Goal: Task Accomplishment & Management: Use online tool/utility

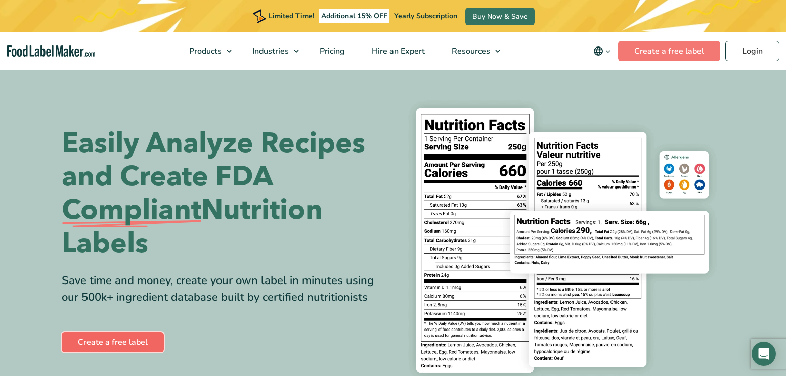
drag, startPoint x: 0, startPoint y: 0, endPoint x: 119, endPoint y: 344, distance: 363.8
click at [119, 344] on link "Create a free label" at bounding box center [113, 342] width 102 height 20
click at [683, 51] on link "Create a free label" at bounding box center [669, 51] width 102 height 20
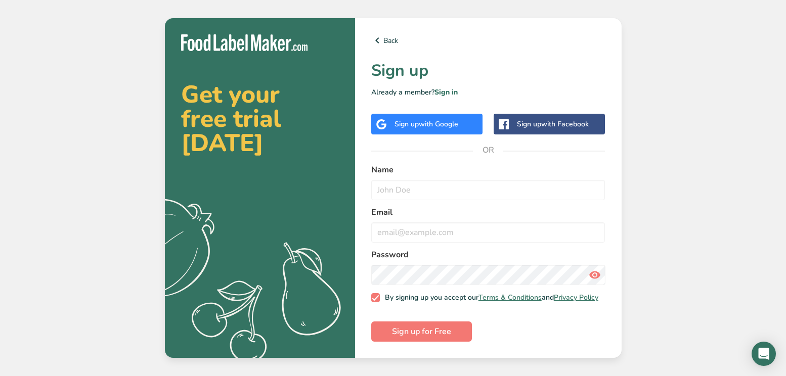
click at [445, 120] on span "with Google" at bounding box center [438, 124] width 39 height 10
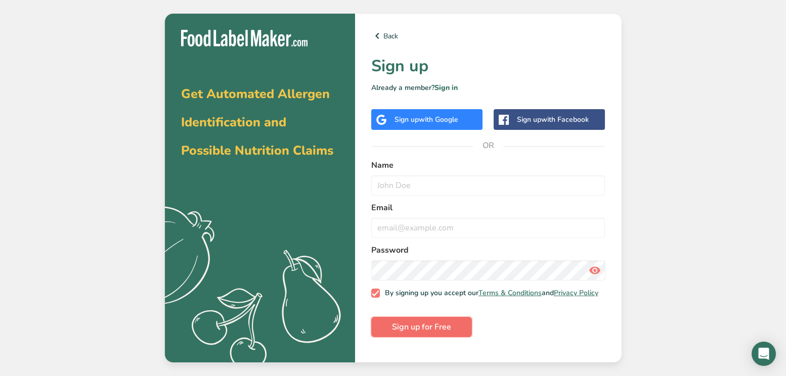
click at [442, 333] on span "Sign up for Free" at bounding box center [421, 327] width 59 height 12
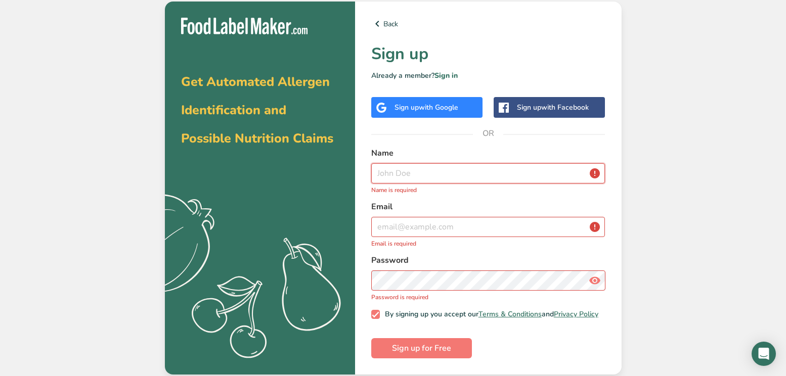
click at [405, 174] on input "text" at bounding box center [488, 173] width 234 height 20
type input "Kathy Peres"
type input "KATHYPERES7777@GMAIL.COM"
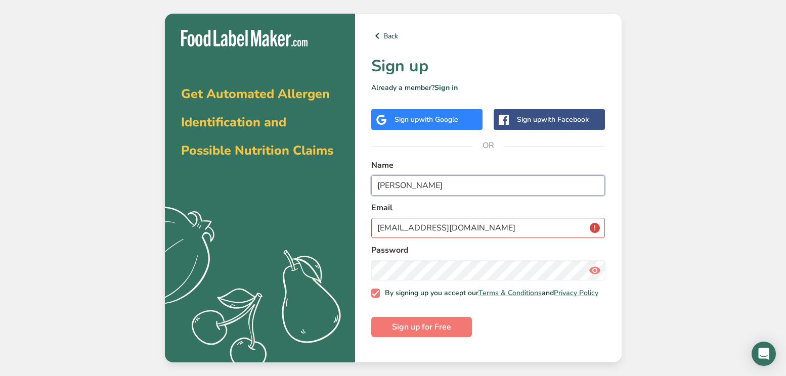
click at [452, 192] on input "Kathy Peres" at bounding box center [488, 186] width 234 height 20
type input "Kathy Peres"
click at [565, 219] on input "KATHYPERES7777@GMAIL.COM" at bounding box center [488, 228] width 234 height 20
type input "Kathyperes7777@gmail.com"
click at [535, 334] on form "Name Kathy Peres Email Kathyperes7777@gmail.com Password By signing up you acce…" at bounding box center [488, 248] width 234 height 178
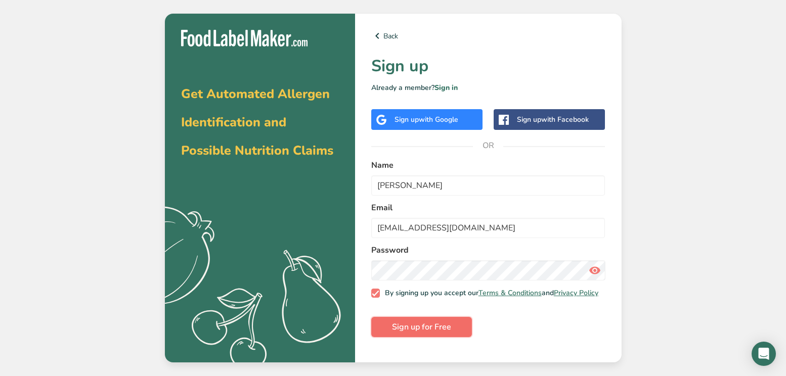
click at [451, 337] on button "Sign up for Free" at bounding box center [421, 327] width 101 height 20
click at [445, 86] on link "Sign in" at bounding box center [446, 88] width 23 height 10
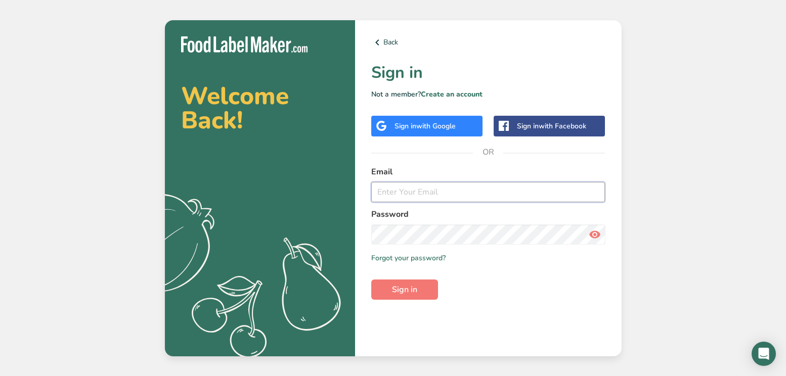
click at [459, 194] on input "email" at bounding box center [488, 192] width 234 height 20
type input "[EMAIL_ADDRESS][DOMAIN_NAME]"
click at [428, 285] on button "Sign in" at bounding box center [404, 290] width 67 height 20
click at [437, 257] on link "Forgot your password?" at bounding box center [408, 258] width 74 height 11
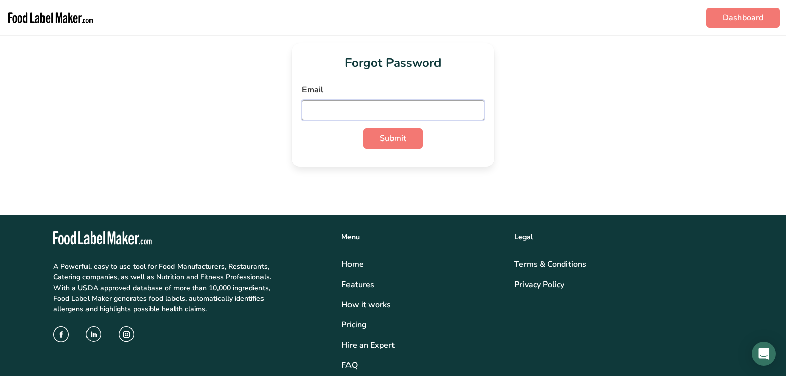
click at [347, 106] on input "email" at bounding box center [393, 110] width 182 height 20
type input "[EMAIL_ADDRESS][DOMAIN_NAME]"
click at [391, 135] on span "Submit" at bounding box center [393, 139] width 26 height 12
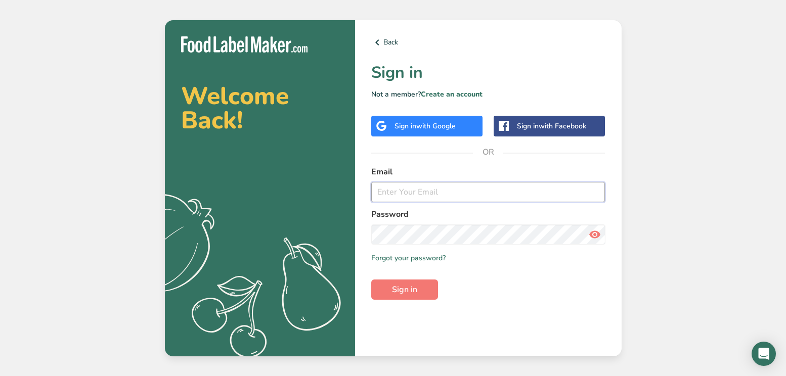
click at [419, 199] on input "email" at bounding box center [488, 192] width 234 height 20
type input "[EMAIL_ADDRESS][DOMAIN_NAME]"
click at [412, 297] on button "Sign in" at bounding box center [404, 290] width 67 height 20
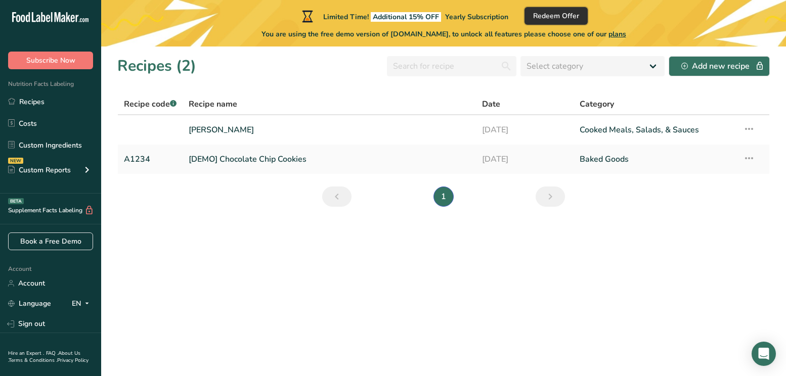
click at [572, 16] on span "Redeem Offer" at bounding box center [556, 16] width 46 height 11
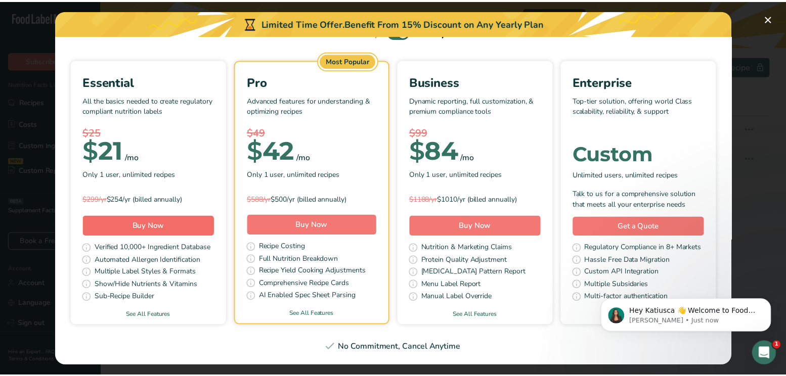
scroll to position [101, 0]
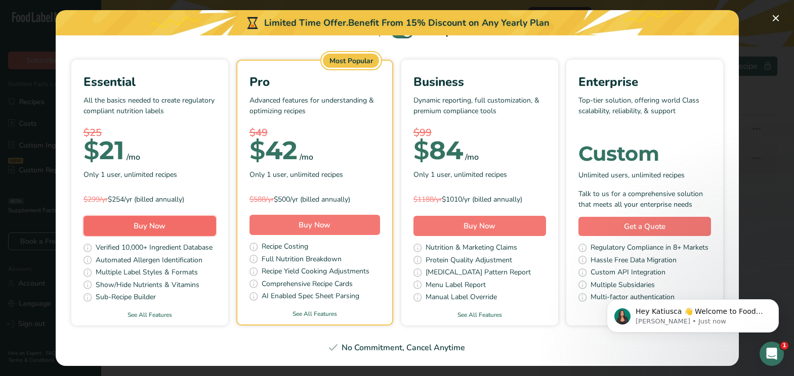
click at [165, 221] on span "Buy Now" at bounding box center [150, 226] width 32 height 10
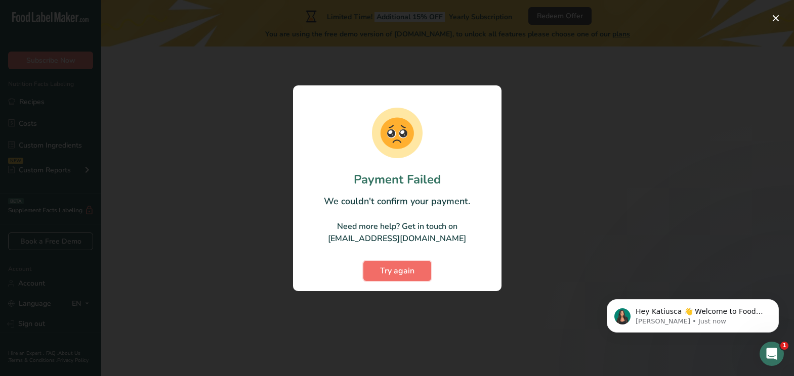
click at [395, 272] on span "Try again" at bounding box center [397, 271] width 34 height 12
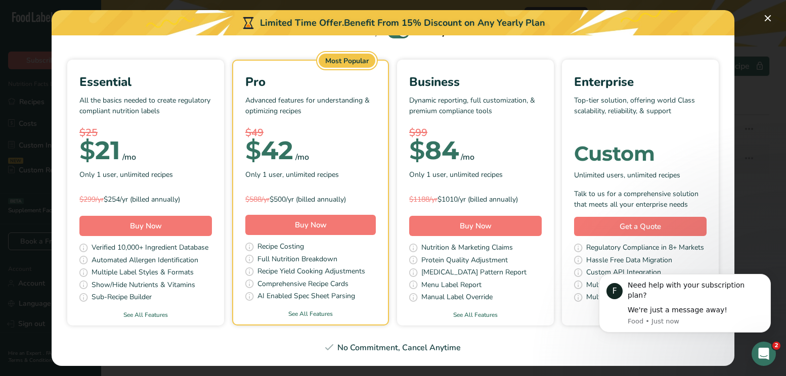
scroll to position [304, 0]
click at [574, 237] on link "Get a Quote" at bounding box center [640, 227] width 133 height 20
click at [765, 17] on button "Pick Your Pricing Plan Modal" at bounding box center [768, 18] width 16 height 16
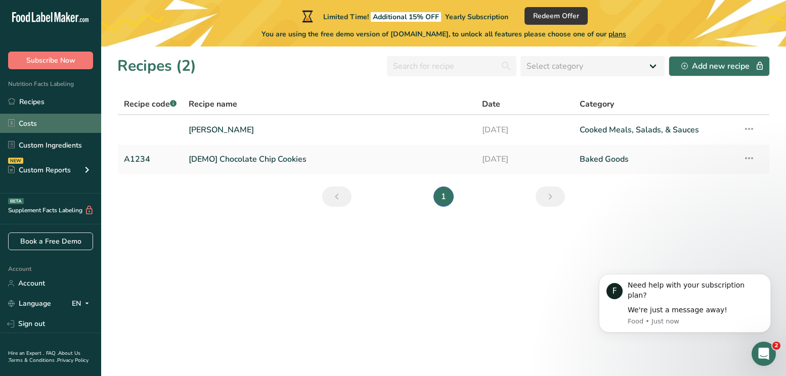
click at [28, 123] on link "Costs" at bounding box center [50, 123] width 101 height 19
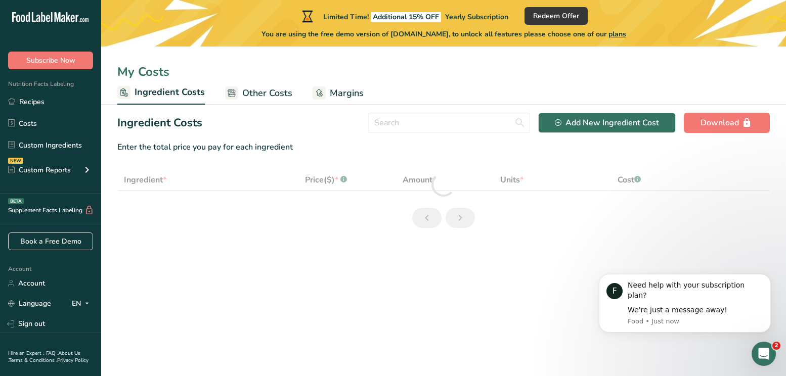
select select "1"
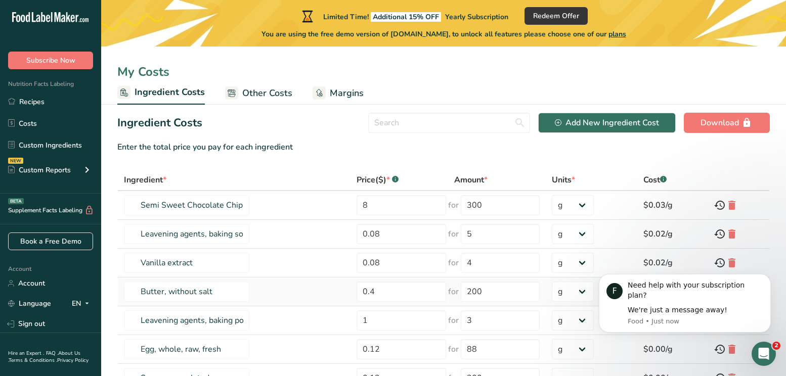
drag, startPoint x: 38, startPoint y: 280, endPoint x: 141, endPoint y: 293, distance: 103.0
click at [38, 280] on link "Account" at bounding box center [50, 284] width 101 height 18
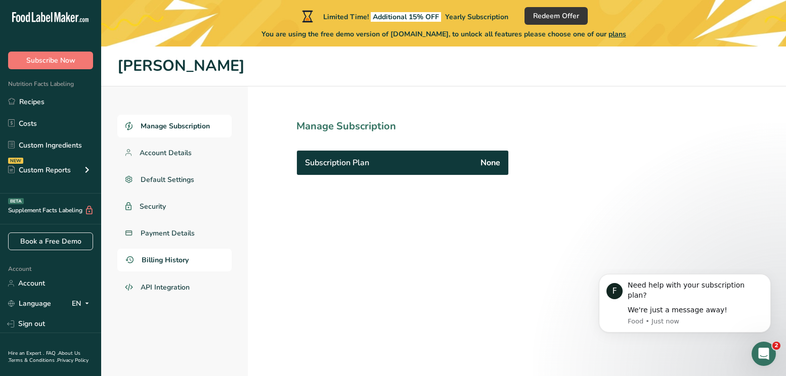
click at [182, 257] on span "Billing History" at bounding box center [165, 260] width 47 height 11
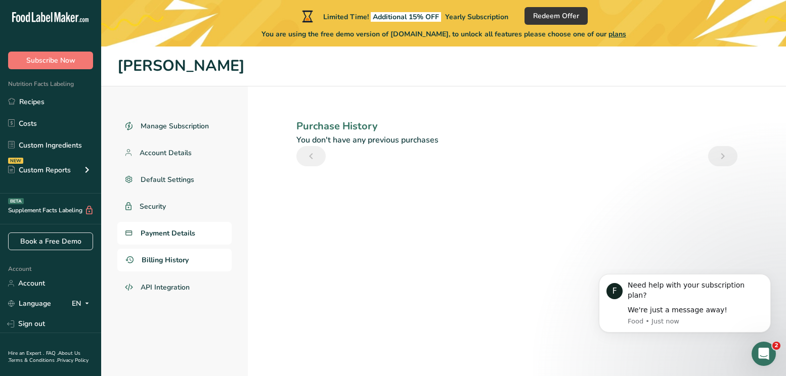
click at [212, 235] on link "Payment Details" at bounding box center [174, 233] width 114 height 23
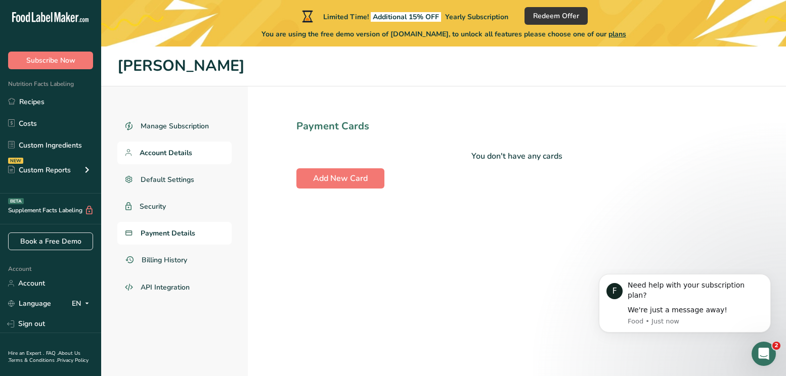
click at [192, 143] on link "Account Details" at bounding box center [174, 153] width 114 height 23
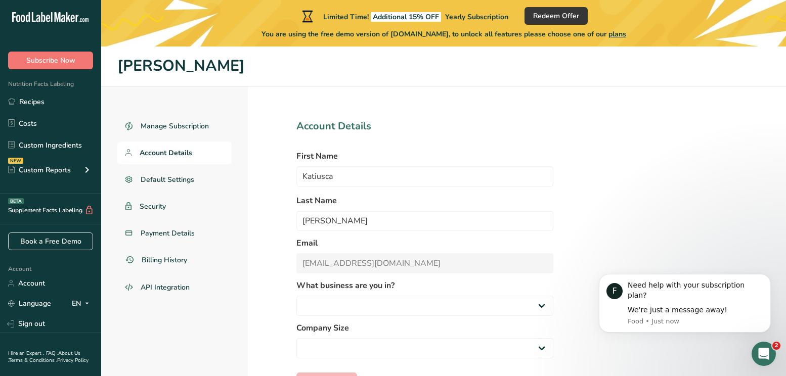
select select
select select "6"
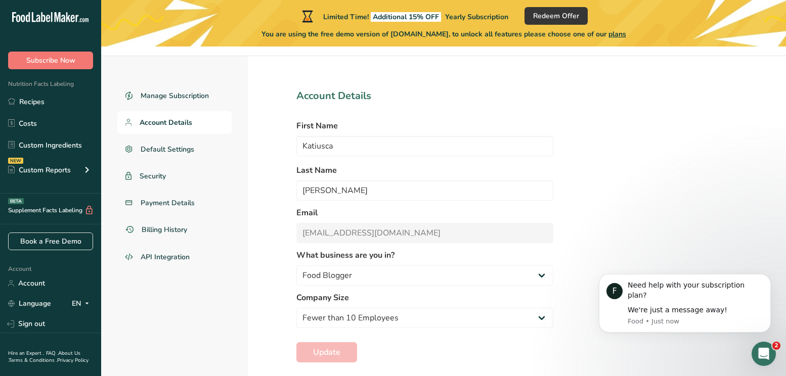
scroll to position [47, 0]
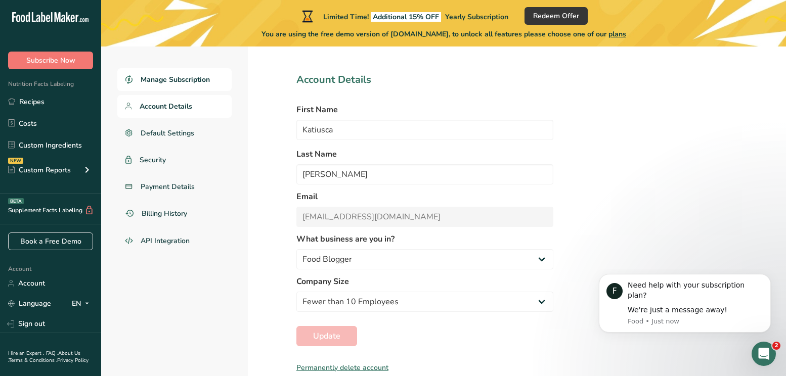
click at [193, 78] on span "Manage Subscription" at bounding box center [175, 79] width 69 height 11
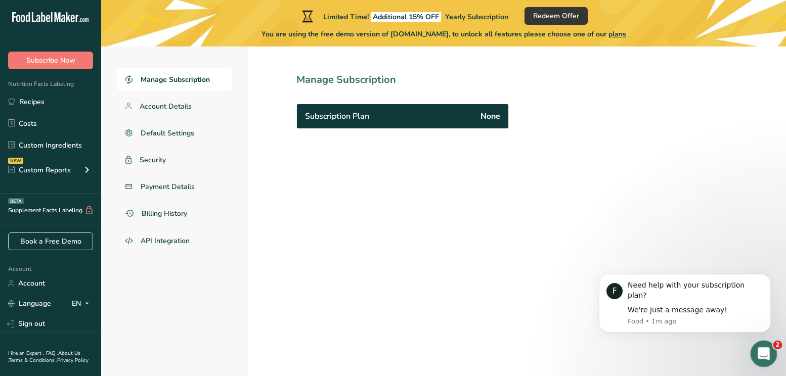
click at [758, 352] on icon "Open Intercom Messenger" at bounding box center [762, 353] width 17 height 17
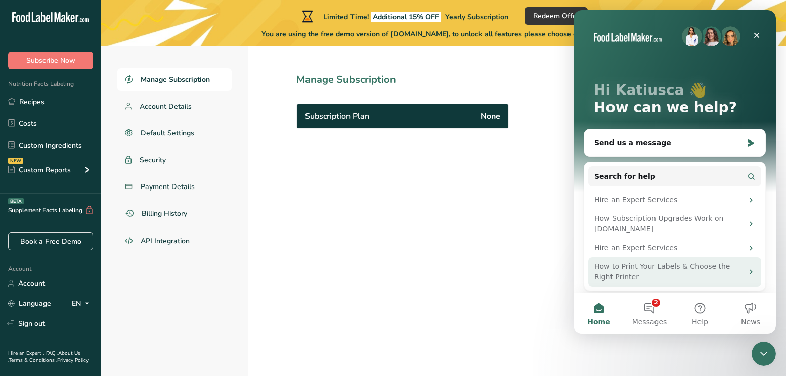
click at [681, 275] on div "How to Print Your Labels & Choose the Right Printer" at bounding box center [669, 272] width 149 height 21
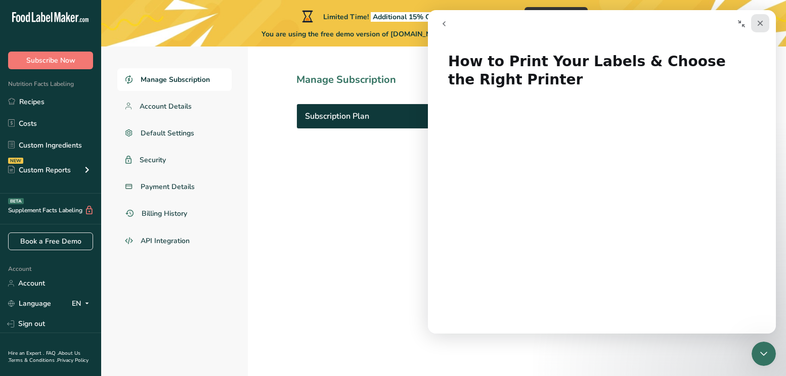
click at [763, 25] on icon "Close" at bounding box center [761, 24] width 6 height 6
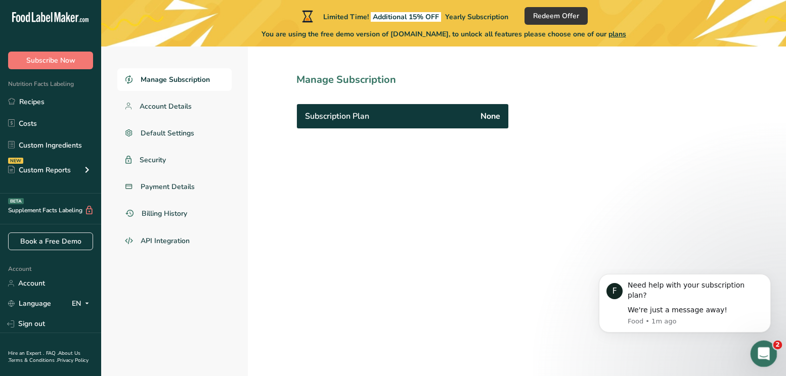
click at [760, 349] on icon "Open Intercom Messenger" at bounding box center [762, 353] width 17 height 17
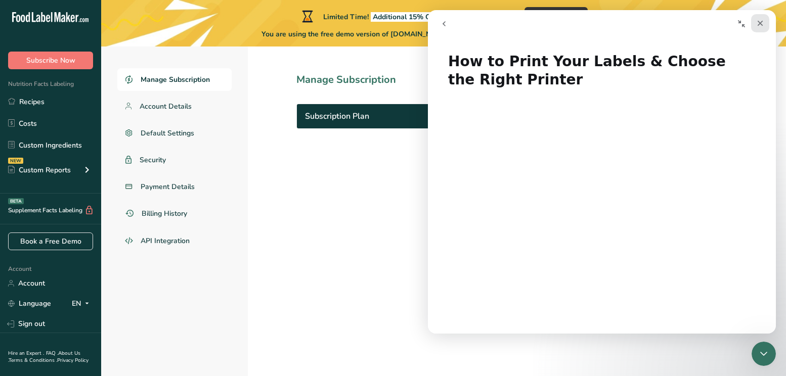
click at [759, 21] on icon "Close" at bounding box center [761, 23] width 8 height 8
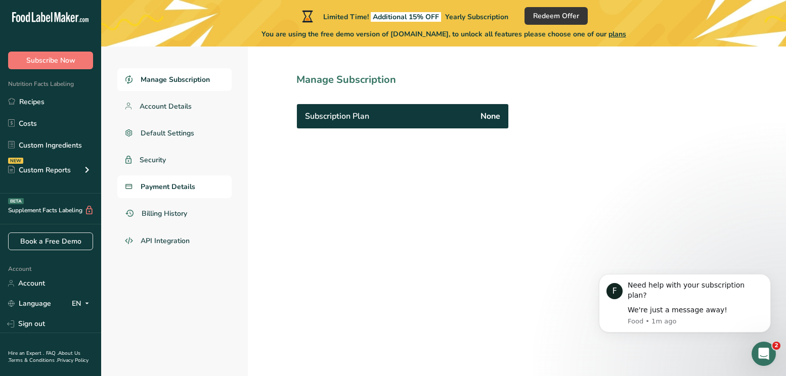
click at [189, 183] on span "Payment Details" at bounding box center [168, 187] width 55 height 11
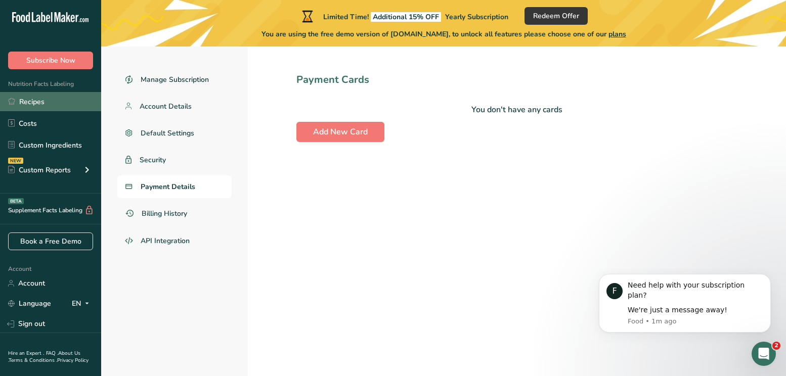
click at [51, 101] on link "Recipes" at bounding box center [50, 101] width 101 height 19
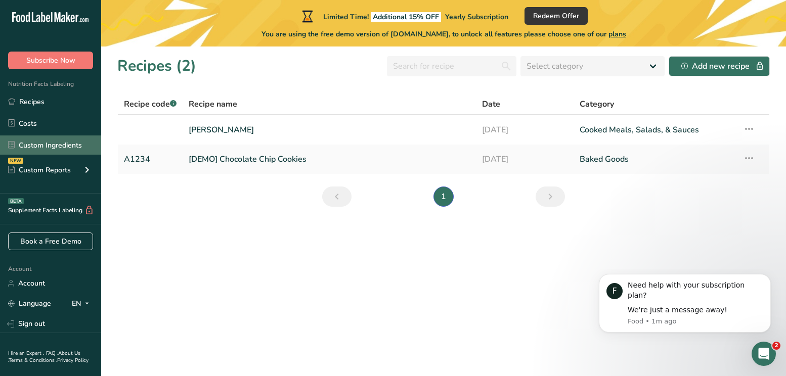
click at [66, 149] on link "Custom Ingredients" at bounding box center [50, 145] width 101 height 19
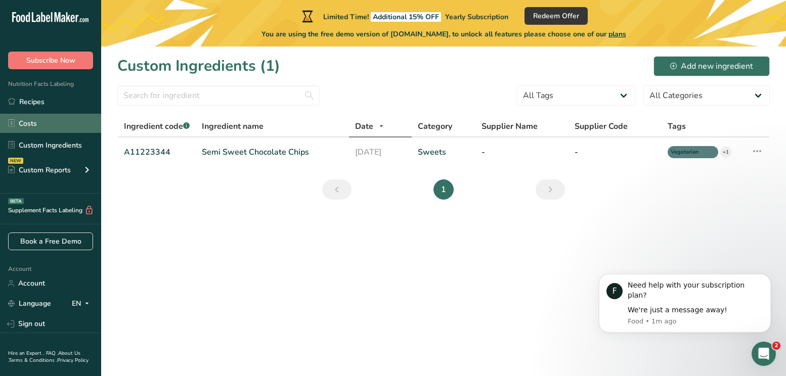
click at [38, 122] on link "Costs" at bounding box center [50, 123] width 101 height 19
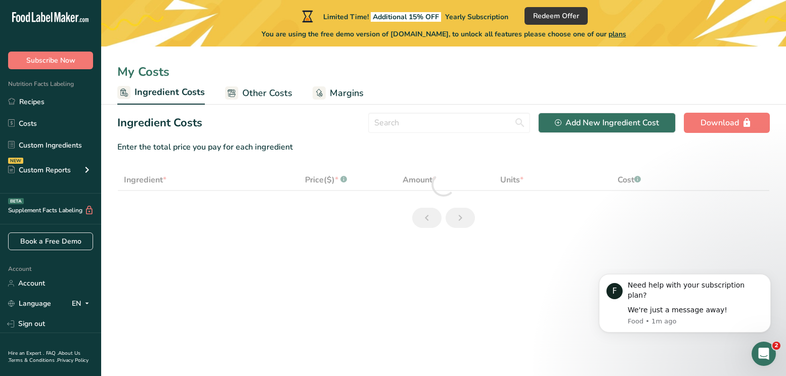
select select "1"
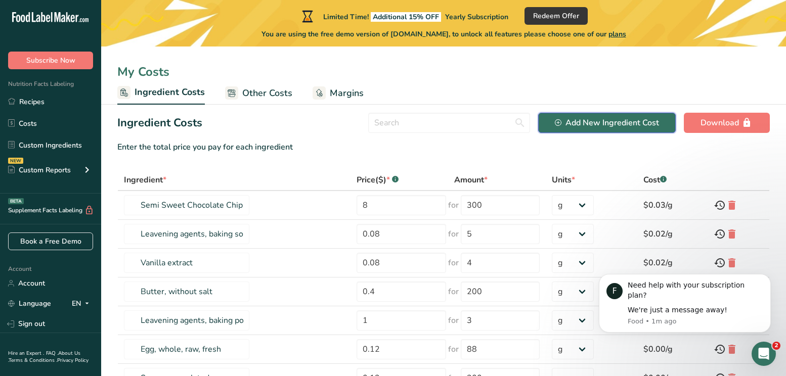
click at [598, 128] on div "Add New Ingredient Cost" at bounding box center [607, 123] width 104 height 12
select select "Add New Ingredient Cost Modal"
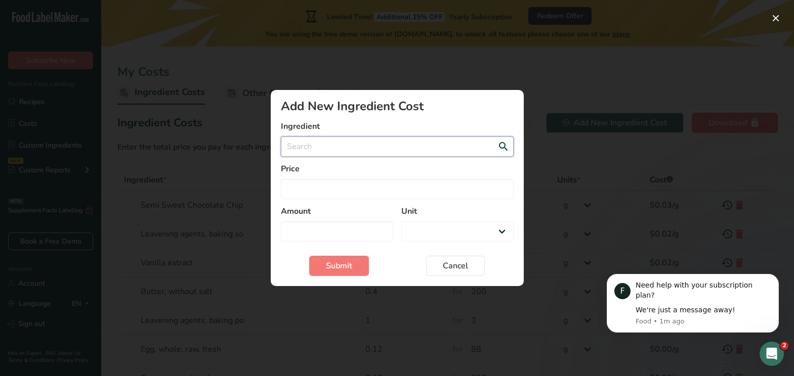
click at [363, 138] on input "Add New Ingredient Cost Modal" at bounding box center [397, 147] width 233 height 20
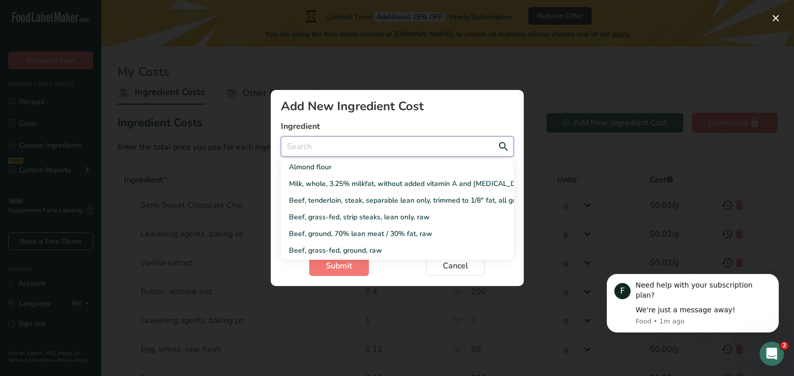
type input "s"
select select "Add New Ingredient Cost Modal"
type input "sa"
select select "Add New Ingredient Cost Modal"
type input "sas"
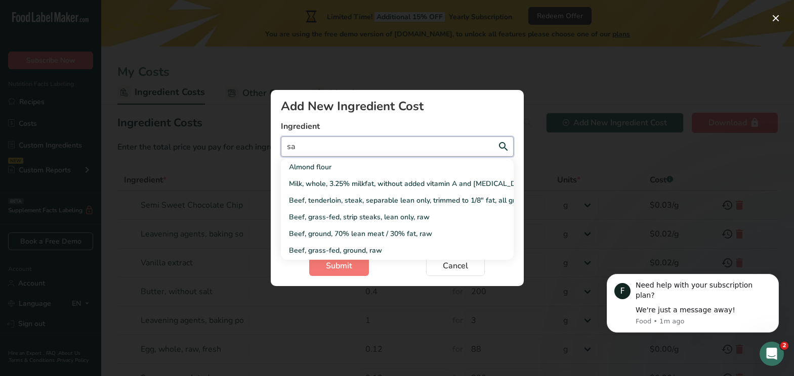
select select "Add New Ingredient Cost Modal"
type input "saso"
select select "Add New Ingredient Cost Modal"
type input "sason"
select select "Add New Ingredient Cost Modal"
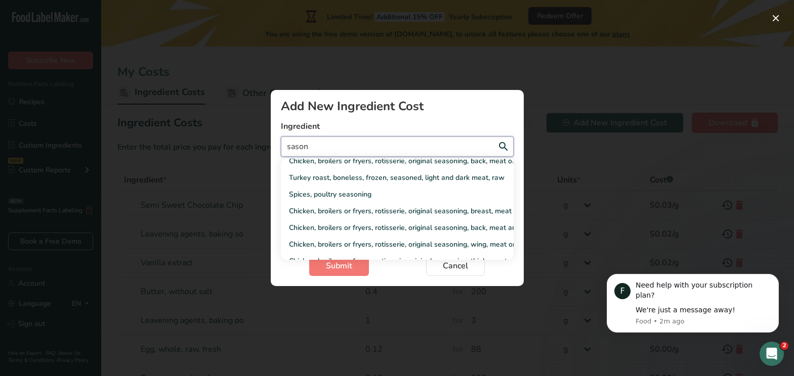
scroll to position [233, 0]
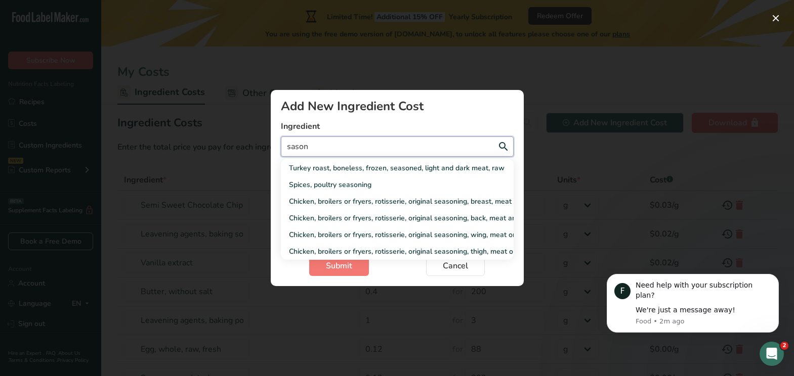
type input "saso"
select select "Add New Ingredient Cost Modal"
type input "sas"
select select "Add New Ingredient Cost Modal"
type input "sa"
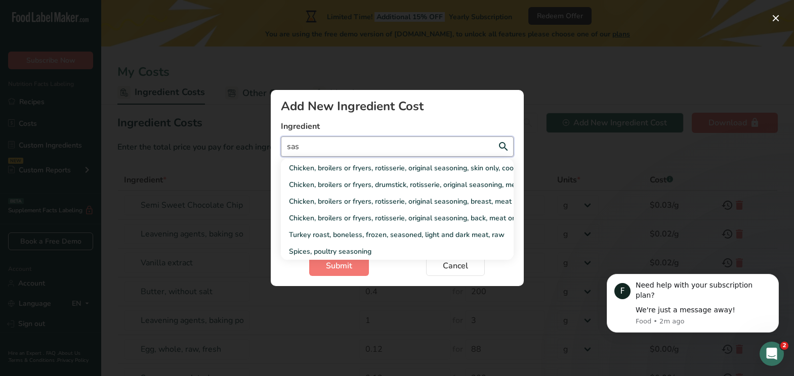
select select "Add New Ingredient Cost Modal"
type input "s"
select select "Add New Ingredient Cost Modal"
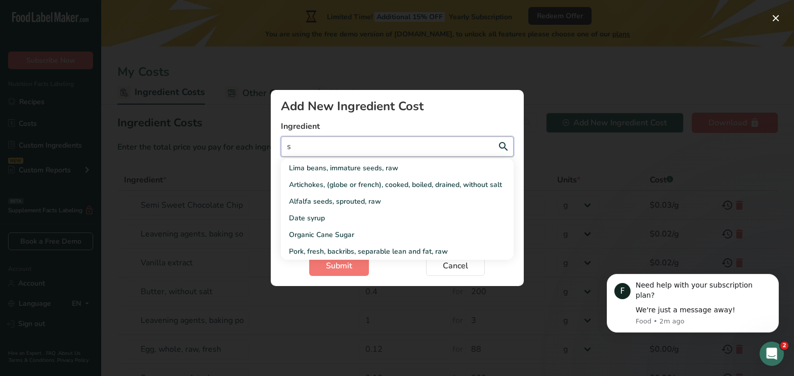
type input "so"
select select "Add New Ingredient Cost Modal"
type input "sof"
select select "Add New Ingredient Cost Modal"
type input "sofr"
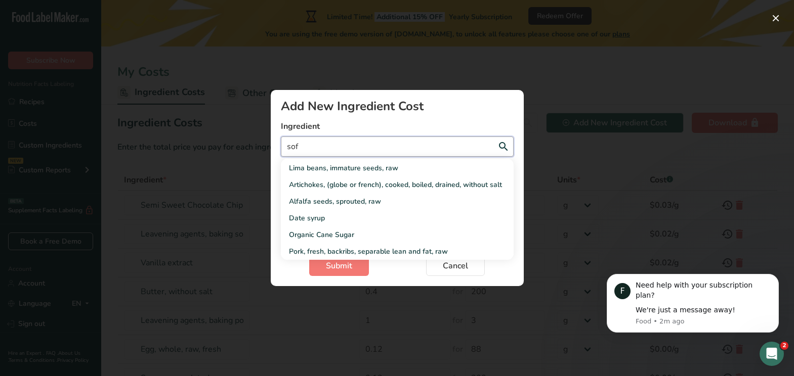
select select "Add New Ingredient Cost Modal"
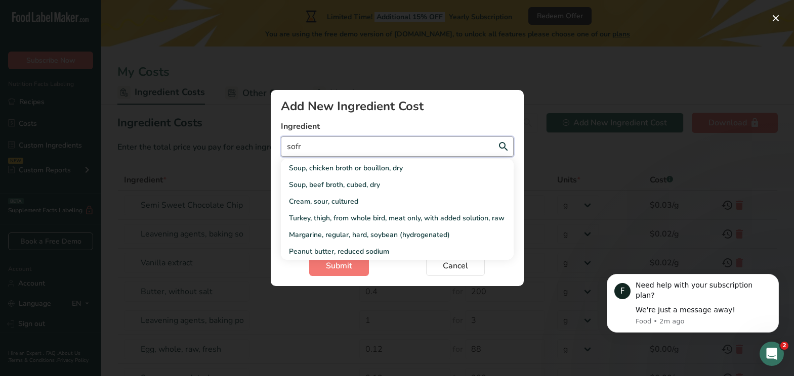
type input "sofri"
select select "Add New Ingredient Cost Modal"
type input "sofrit"
select select "Add New Ingredient Cost Modal"
type input "sofrito"
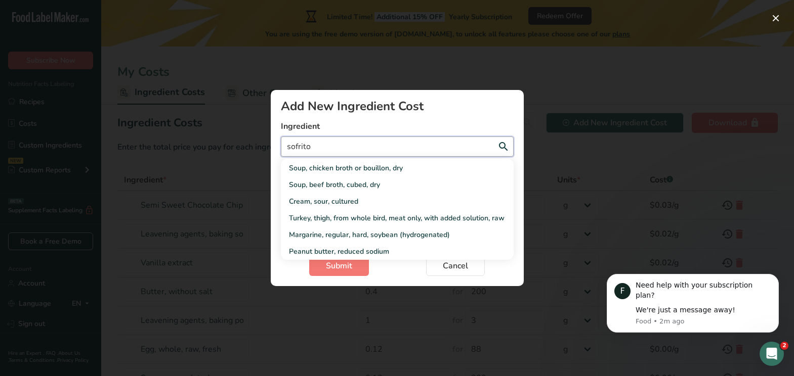
select select "Add New Ingredient Cost Modal"
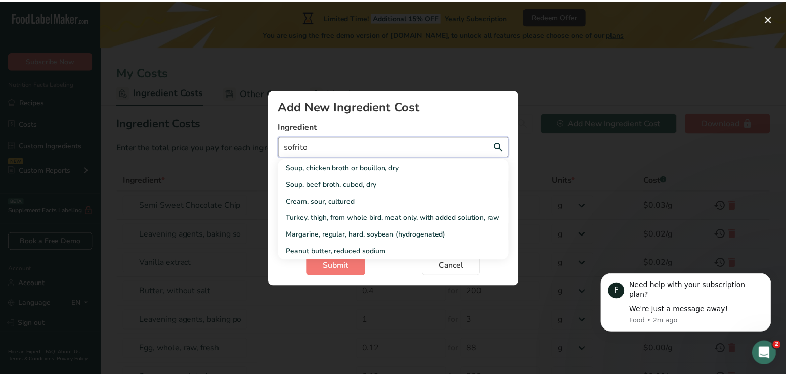
scroll to position [0, 0]
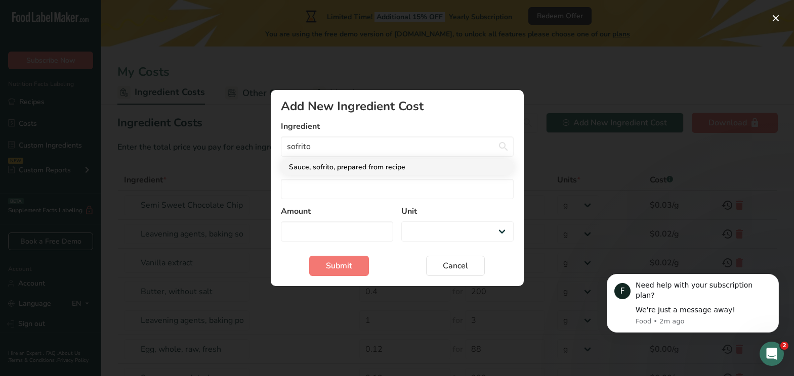
click at [359, 165] on div "Sauce, sofrito, prepared from recipe" at bounding box center [389, 167] width 200 height 11
type input "Sauce, sofrito, prepared from recipe"
select select "Add New Ingredient Cost Modal"
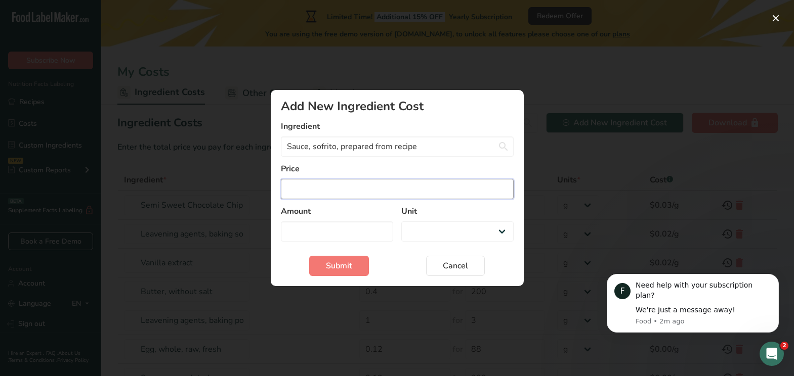
click at [358, 182] on input "Add New Ingredient Cost Modal" at bounding box center [397, 189] width 233 height 20
type input "1"
select select "Add New Ingredient Cost Modal"
type input "10"
select select "Add New Ingredient Cost Modal"
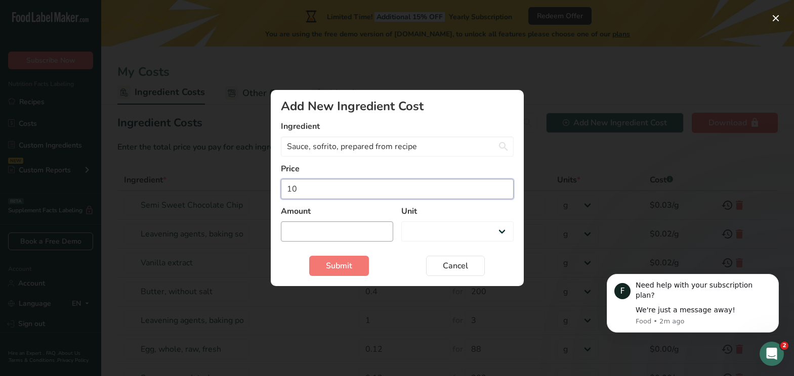
type input "10"
click at [382, 230] on input "Add New Ingredient Cost Modal" at bounding box center [337, 232] width 112 height 20
click at [510, 233] on select "g kg mg mcg lb oz" at bounding box center [457, 232] width 112 height 20
select select "5"
click at [401, 222] on select "g kg mg mcg lb oz" at bounding box center [457, 232] width 112 height 20
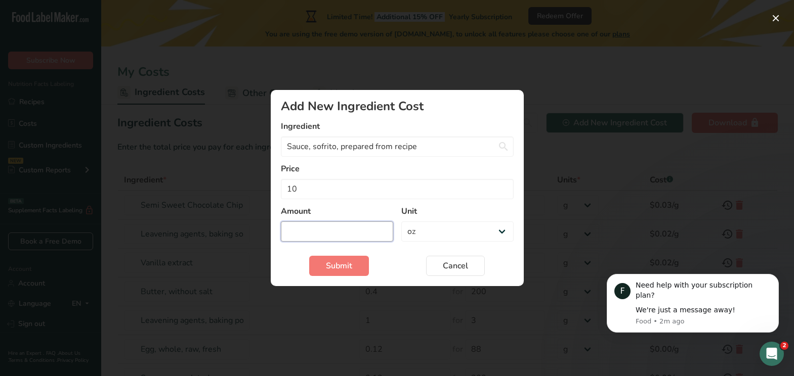
click at [340, 228] on input "Add New Ingredient Cost Modal" at bounding box center [337, 232] width 112 height 20
type input "32"
click at [342, 266] on span "Submit" at bounding box center [339, 266] width 26 height 12
select select "Add New Ingredient Cost Modal"
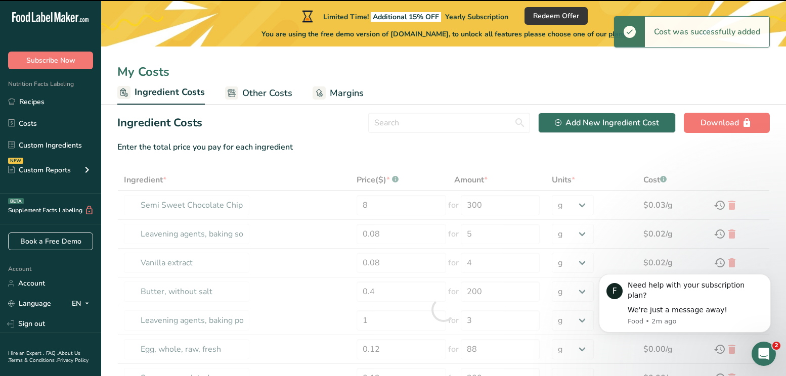
type input "Sauce, sofrito, prepared from recipe"
type input "10"
type input "32"
select select "5"
type input "Sugars, granulated"
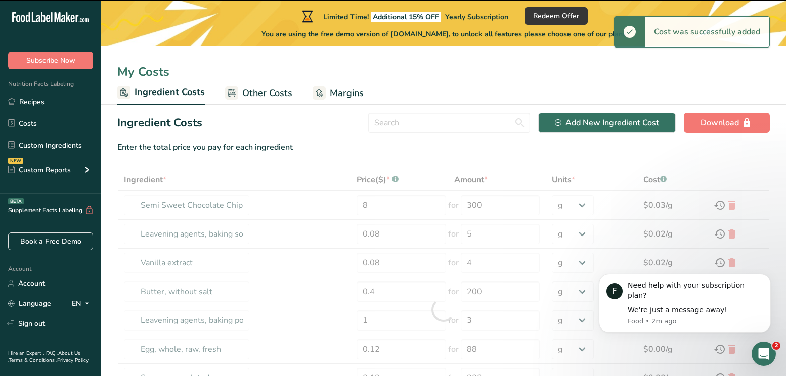
type input "0.13"
type input "200"
select select "-1"
type input "Wheat flour, white, all-purpose, self-rising, enriched"
type input "1.28"
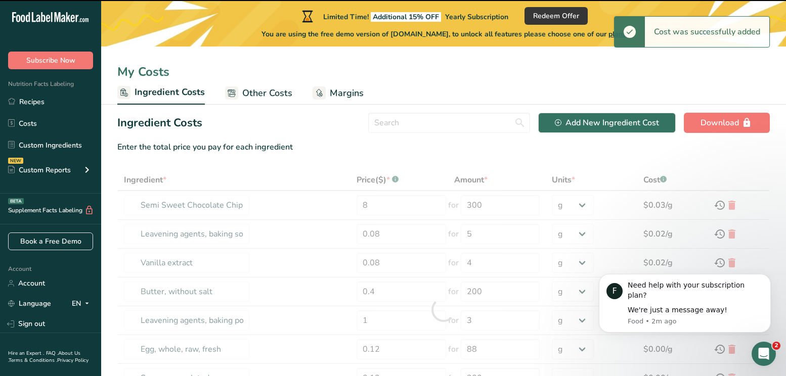
type input "1"
select select "1"
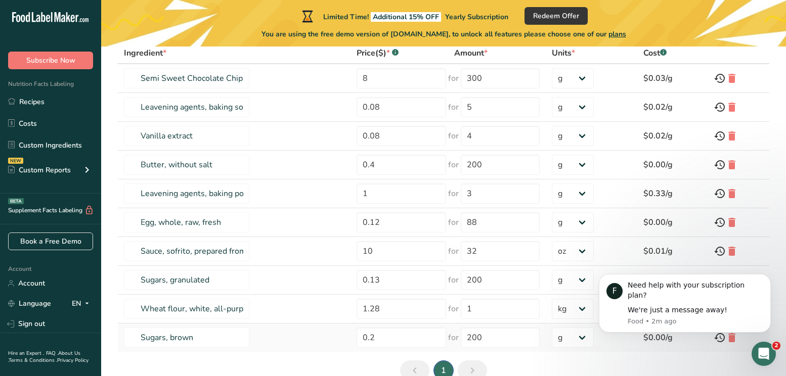
scroll to position [28, 0]
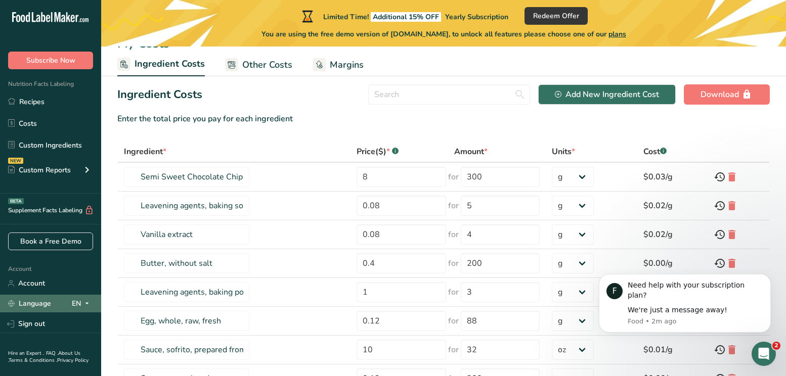
click at [85, 303] on icon at bounding box center [87, 304] width 8 height 13
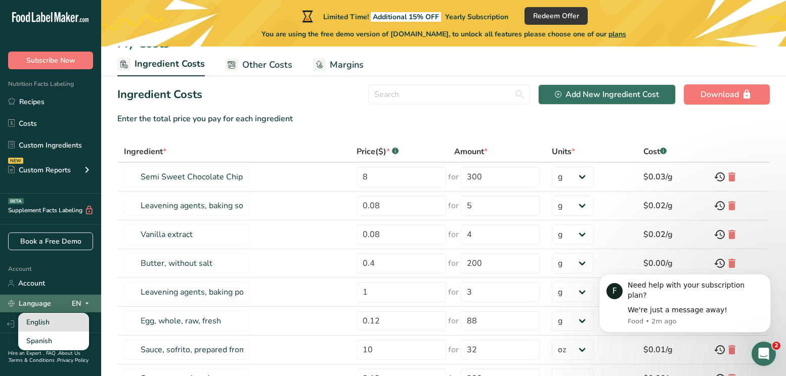
click at [65, 318] on div "English" at bounding box center [53, 322] width 71 height 19
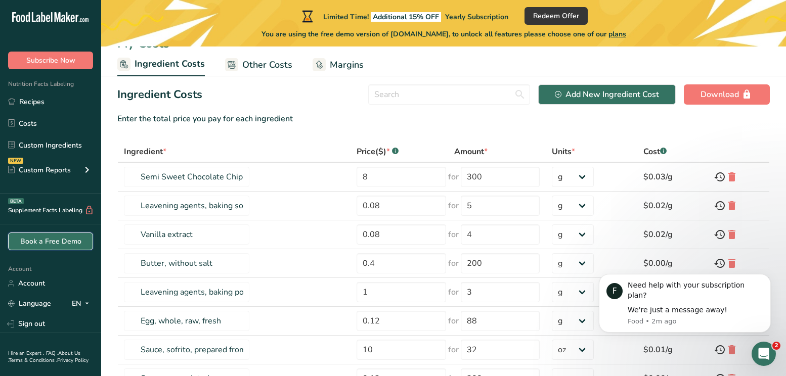
click at [68, 244] on link "Book a Free Demo" at bounding box center [50, 242] width 85 height 18
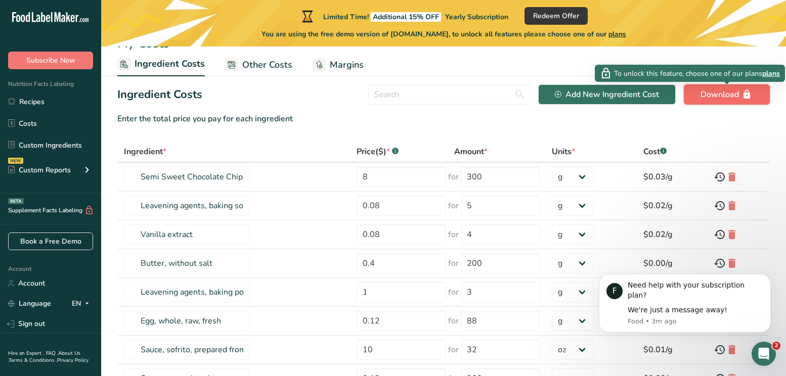
click at [739, 95] on div "Download" at bounding box center [727, 95] width 53 height 12
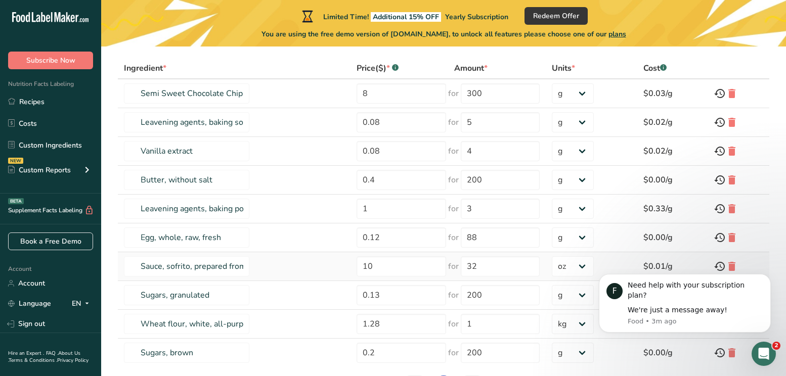
scroll to position [130, 0]
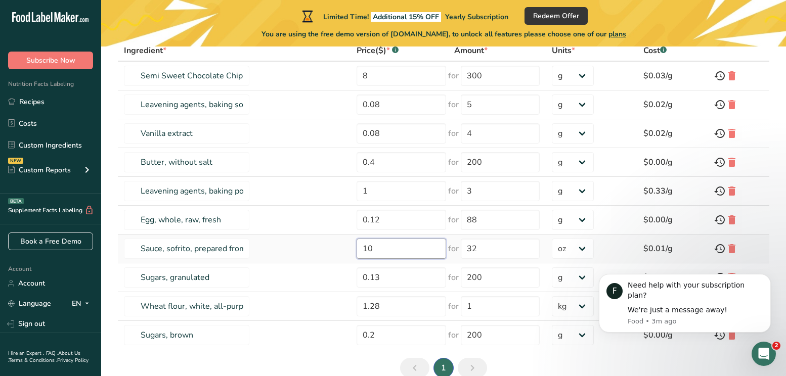
click at [405, 249] on input "10" at bounding box center [402, 249] width 90 height 20
type input "1"
type input "7.69"
click at [570, 360] on section "Ingredient Costs Add New Ingredient Cost Download Enter the total price you pay…" at bounding box center [443, 184] width 685 height 419
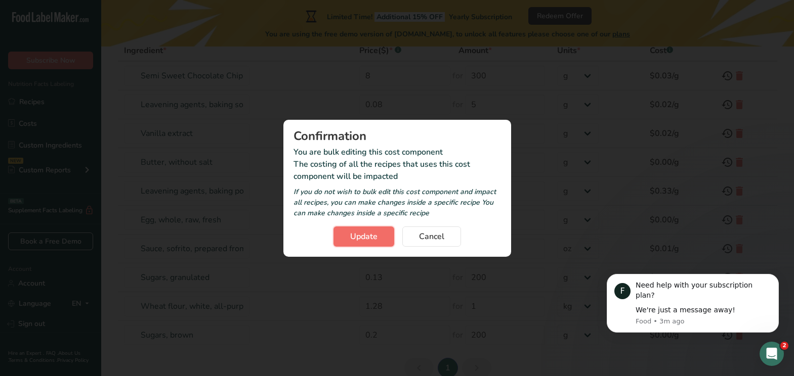
click at [372, 233] on span "Update" at bounding box center [363, 237] width 27 height 12
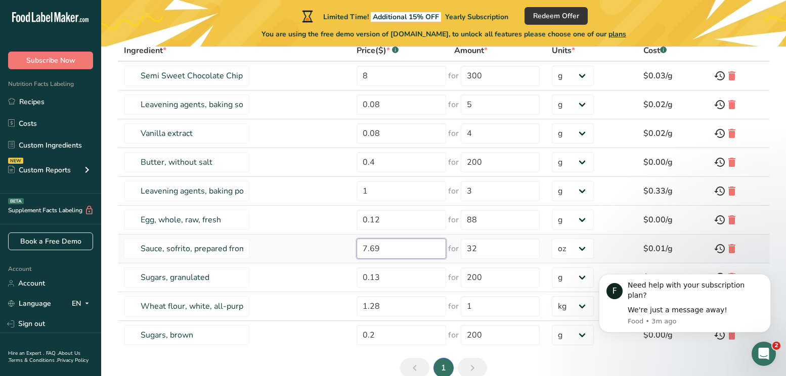
click at [400, 248] on input "7.69" at bounding box center [402, 249] width 90 height 20
click at [718, 249] on icon at bounding box center [720, 249] width 12 height 18
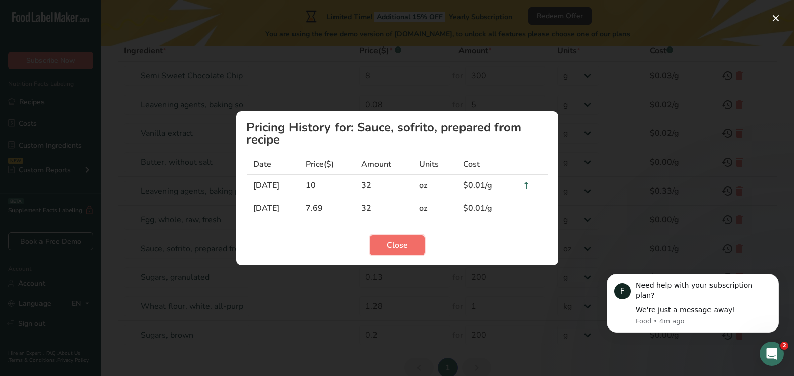
click at [399, 247] on span "Close" at bounding box center [397, 245] width 21 height 12
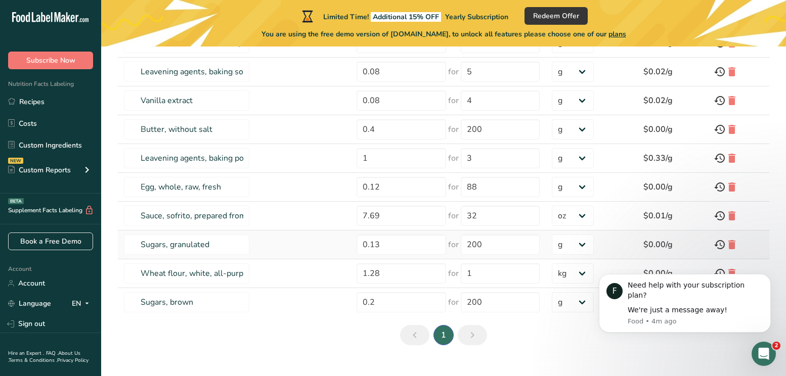
scroll to position [180, 0]
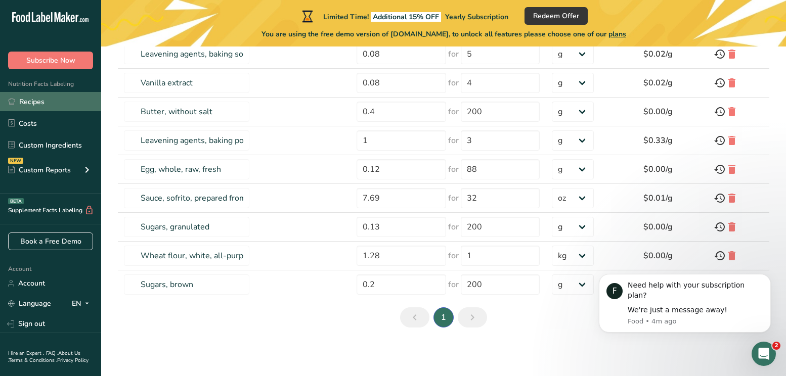
click at [46, 101] on link "Recipes" at bounding box center [50, 101] width 101 height 19
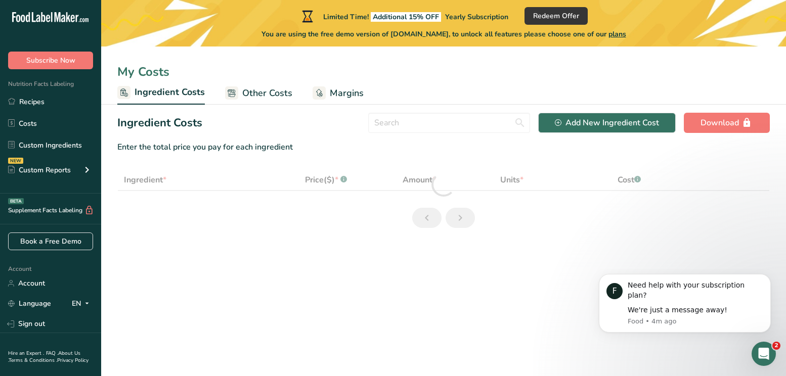
select select "5"
select select "1"
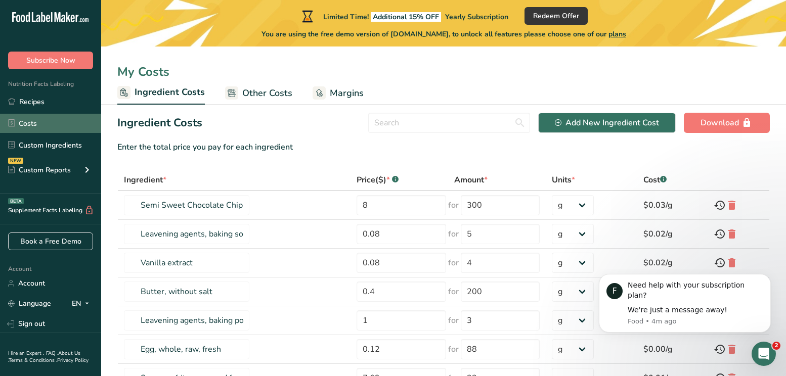
click at [40, 118] on link "Costs" at bounding box center [50, 123] width 101 height 19
